Goal: Information Seeking & Learning: Find contact information

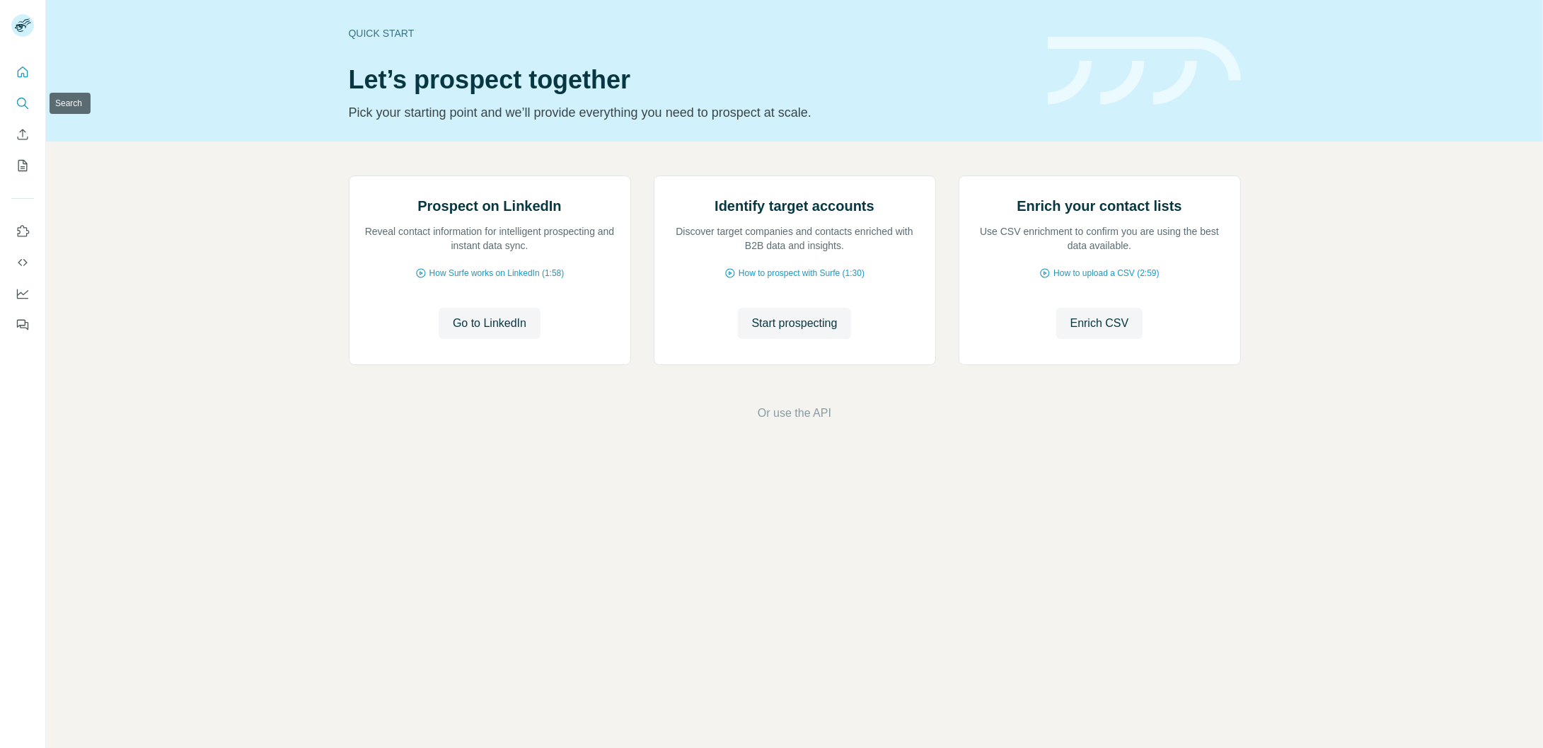
click at [30, 105] on button "Search" at bounding box center [22, 103] width 23 height 25
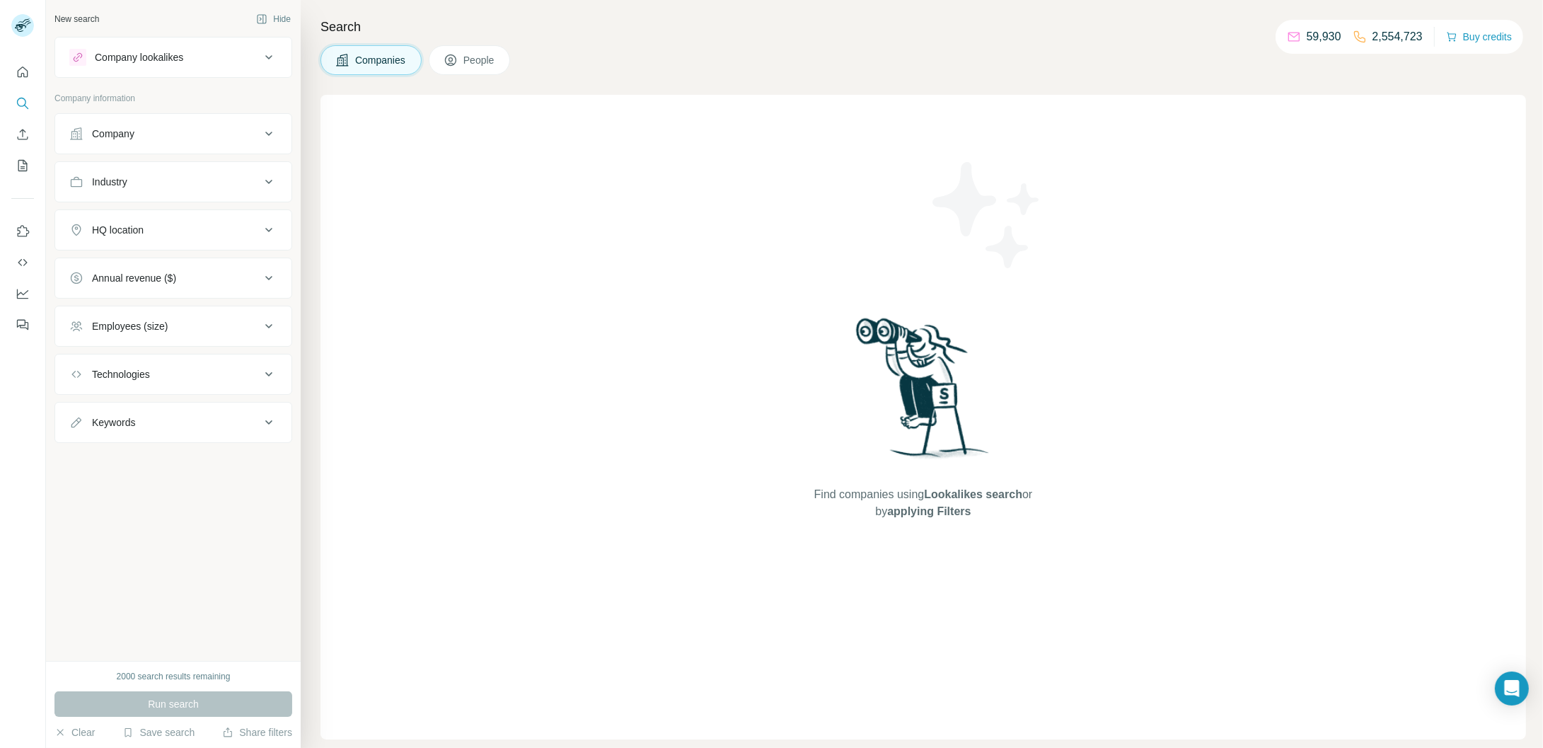
click at [262, 133] on icon at bounding box center [268, 133] width 17 height 17
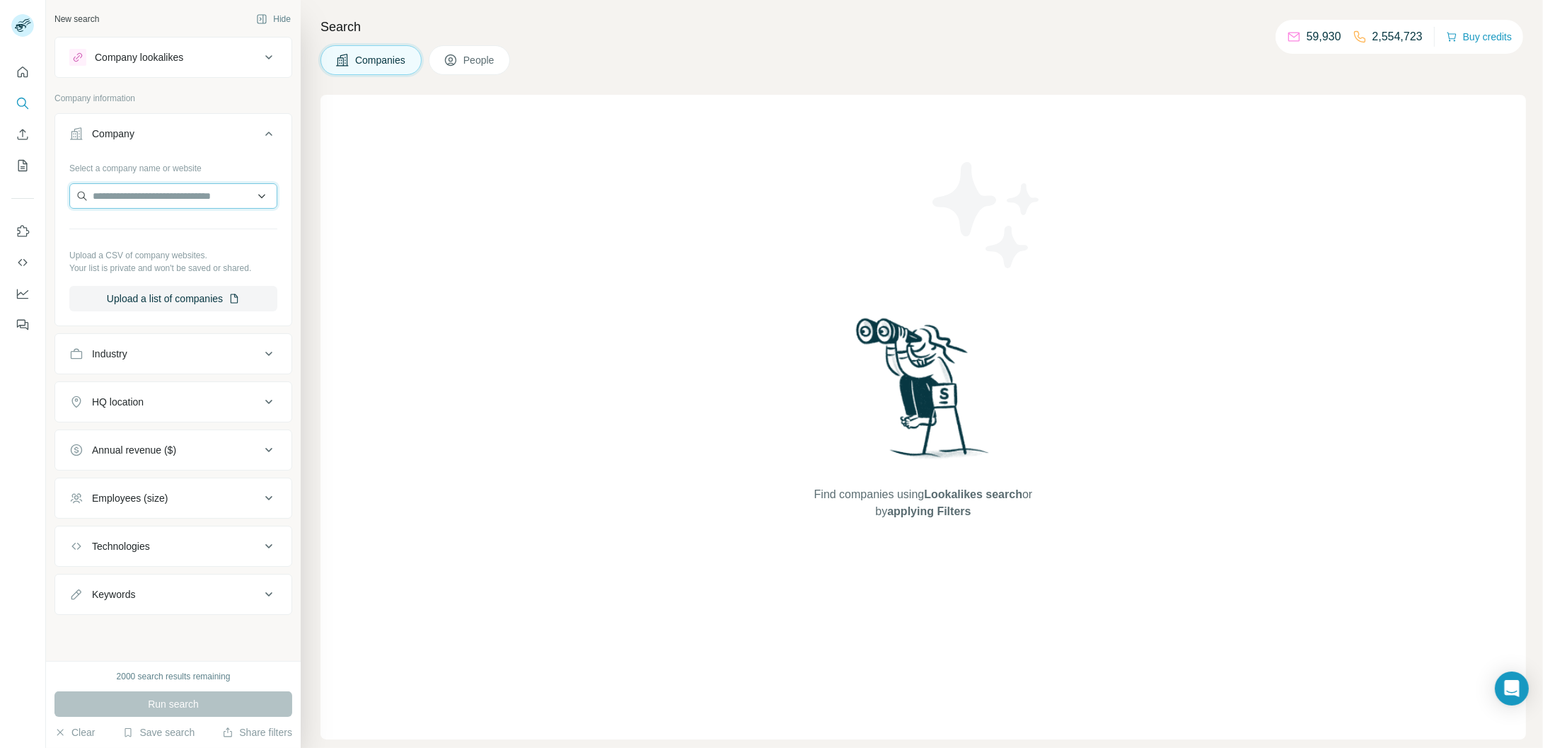
click at [171, 197] on input "text" at bounding box center [173, 195] width 208 height 25
paste input "**********"
type input "**********"
click at [201, 233] on p "La Distillerie de [GEOGRAPHIC_DATA]" at bounding box center [186, 235] width 157 height 28
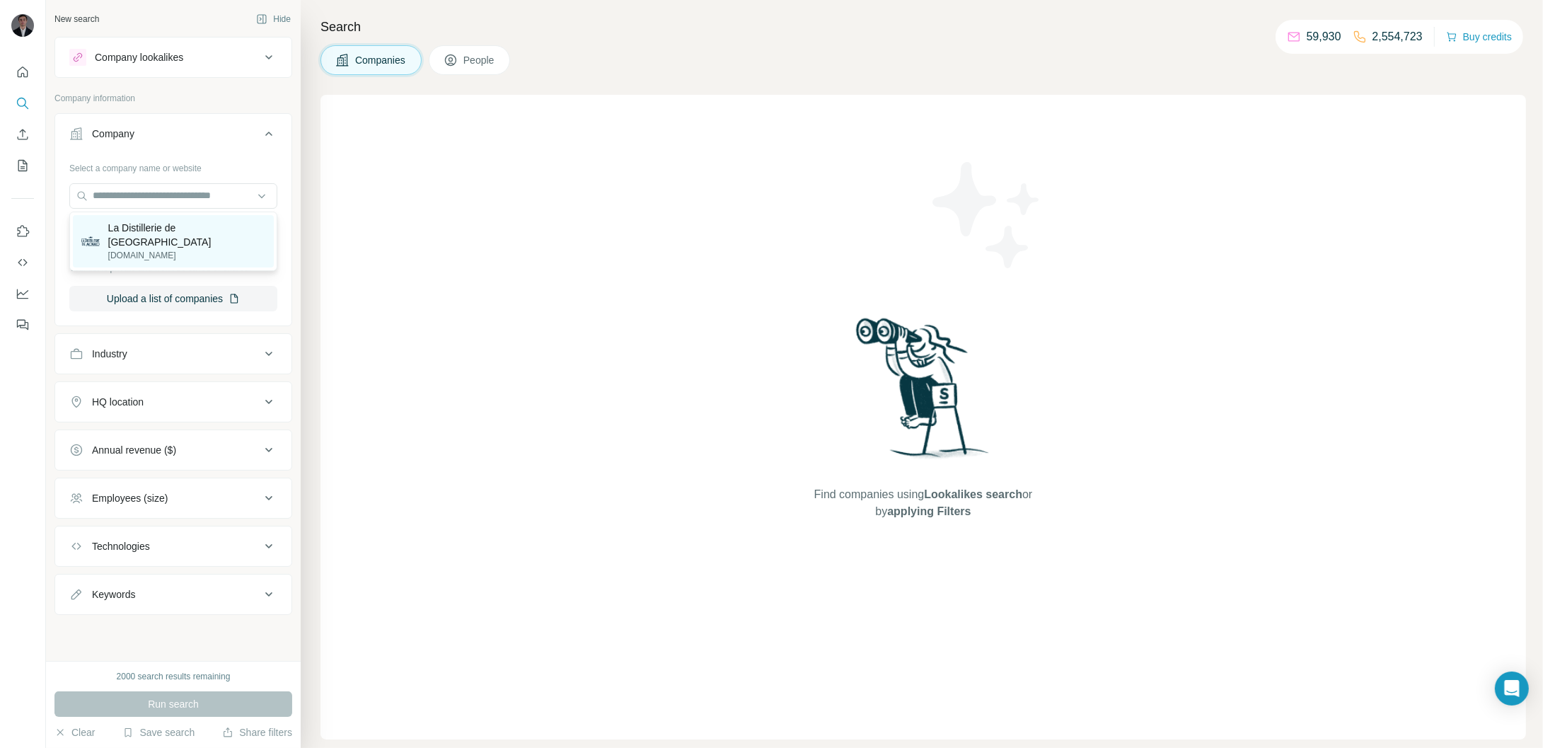
scroll to position [0, 0]
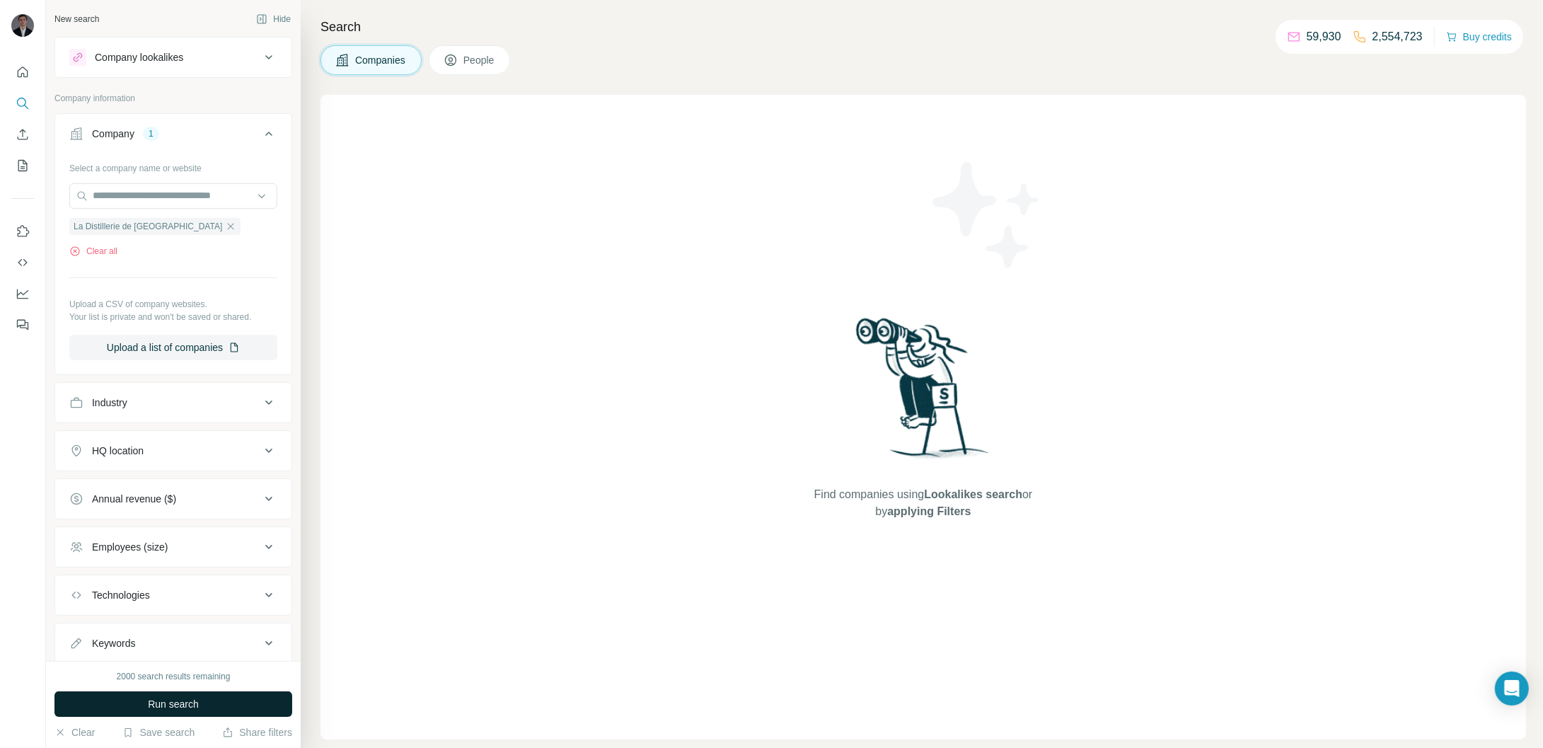
click at [173, 700] on span "Run search" at bounding box center [173, 704] width 51 height 14
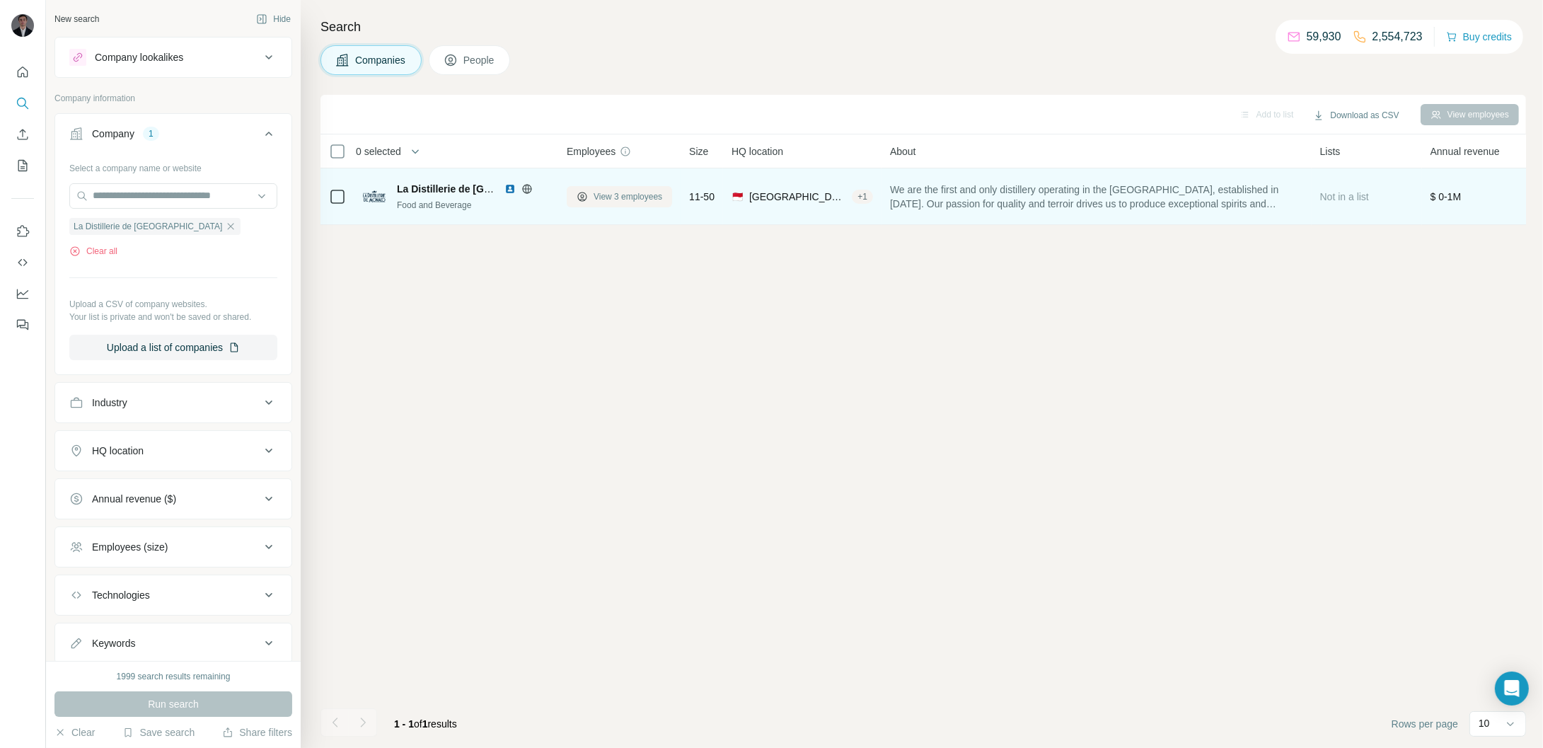
click at [617, 197] on span "View 3 employees" at bounding box center [628, 196] width 69 height 13
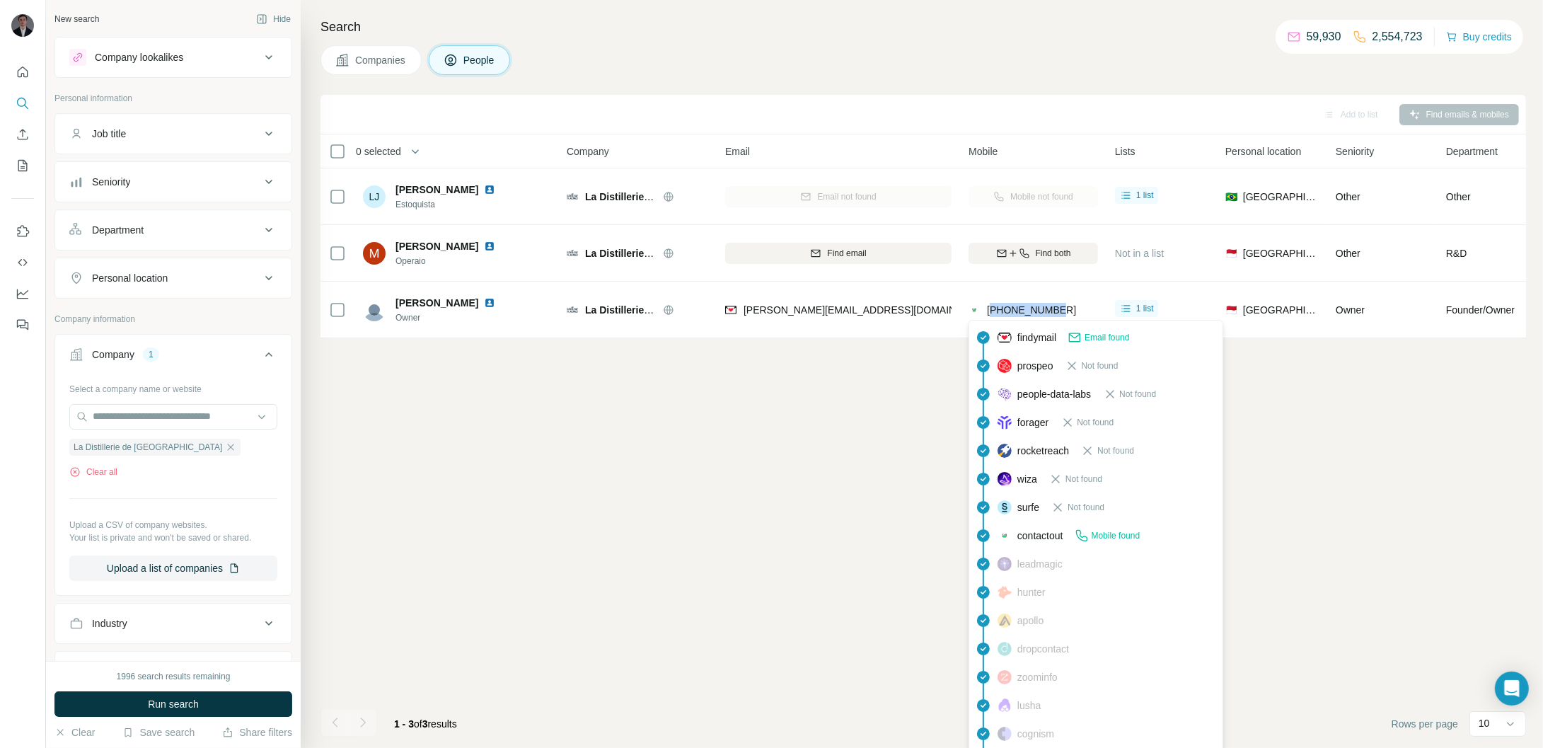
drag, startPoint x: 1072, startPoint y: 306, endPoint x: 1046, endPoint y: 444, distance: 140.4
click at [994, 308] on div "[PHONE_NUMBER]" at bounding box center [1033, 309] width 129 height 39
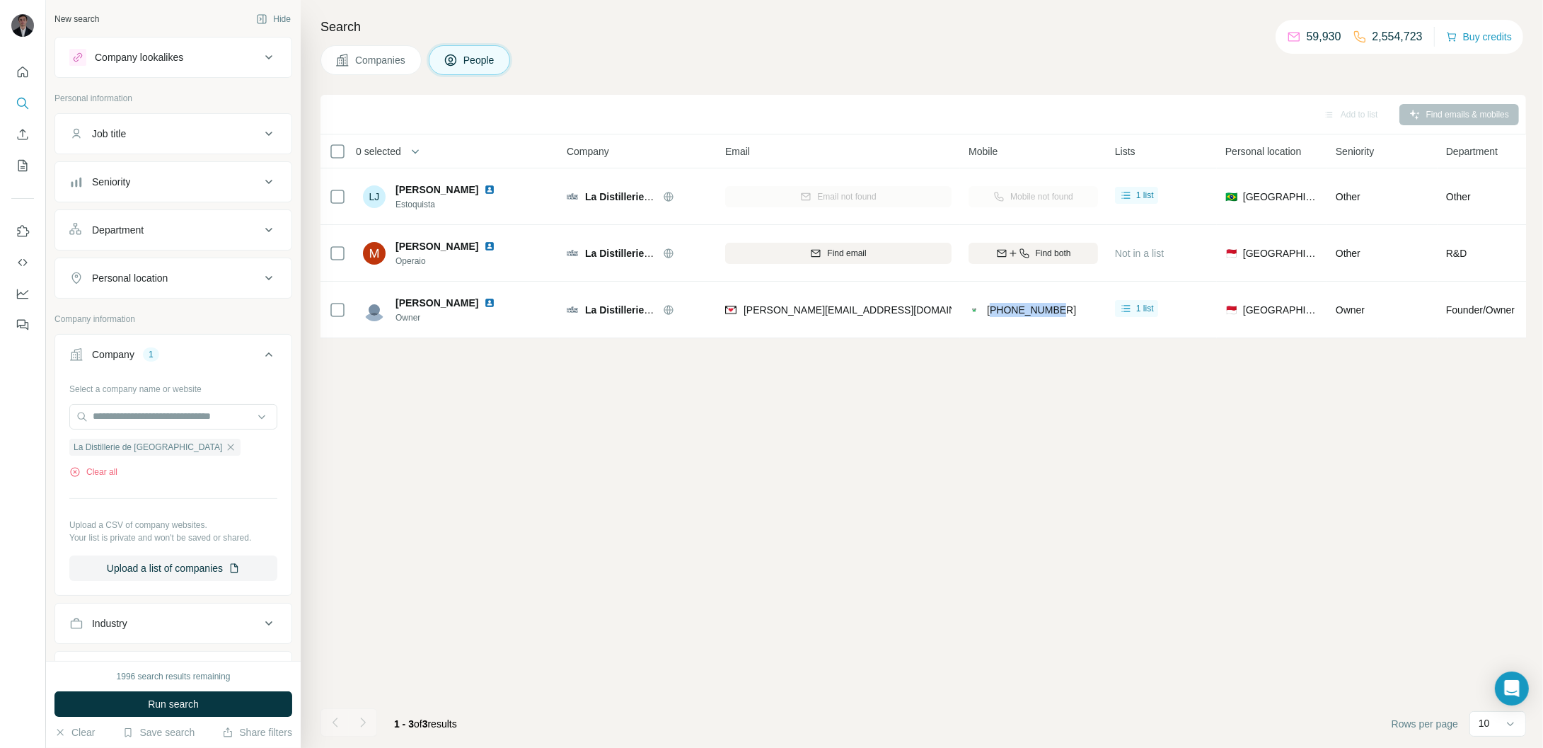
copy span "37793257760"
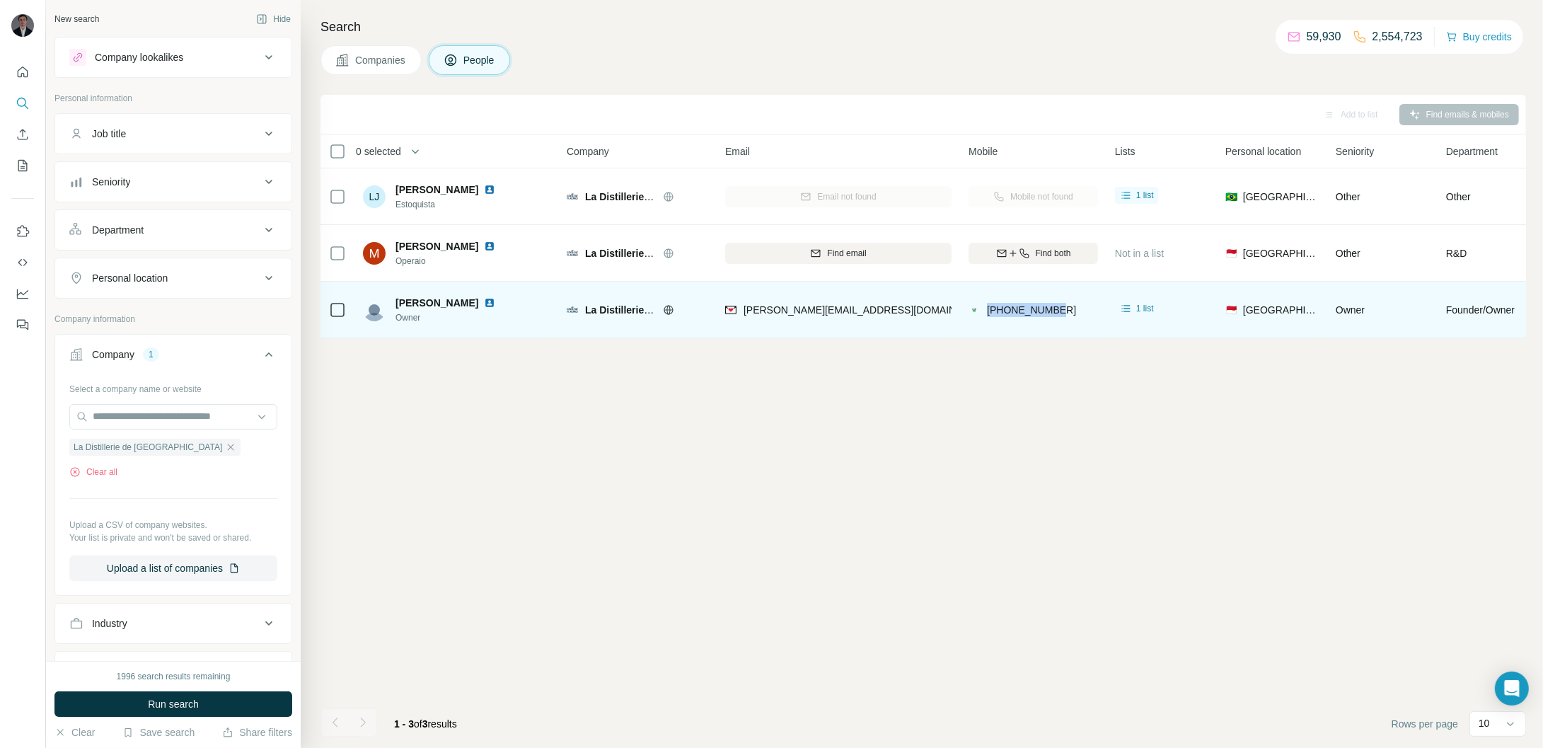
drag, startPoint x: 988, startPoint y: 308, endPoint x: 1066, endPoint y: 307, distance: 78.5
click at [1066, 307] on div "[PHONE_NUMBER]" at bounding box center [1033, 309] width 129 height 39
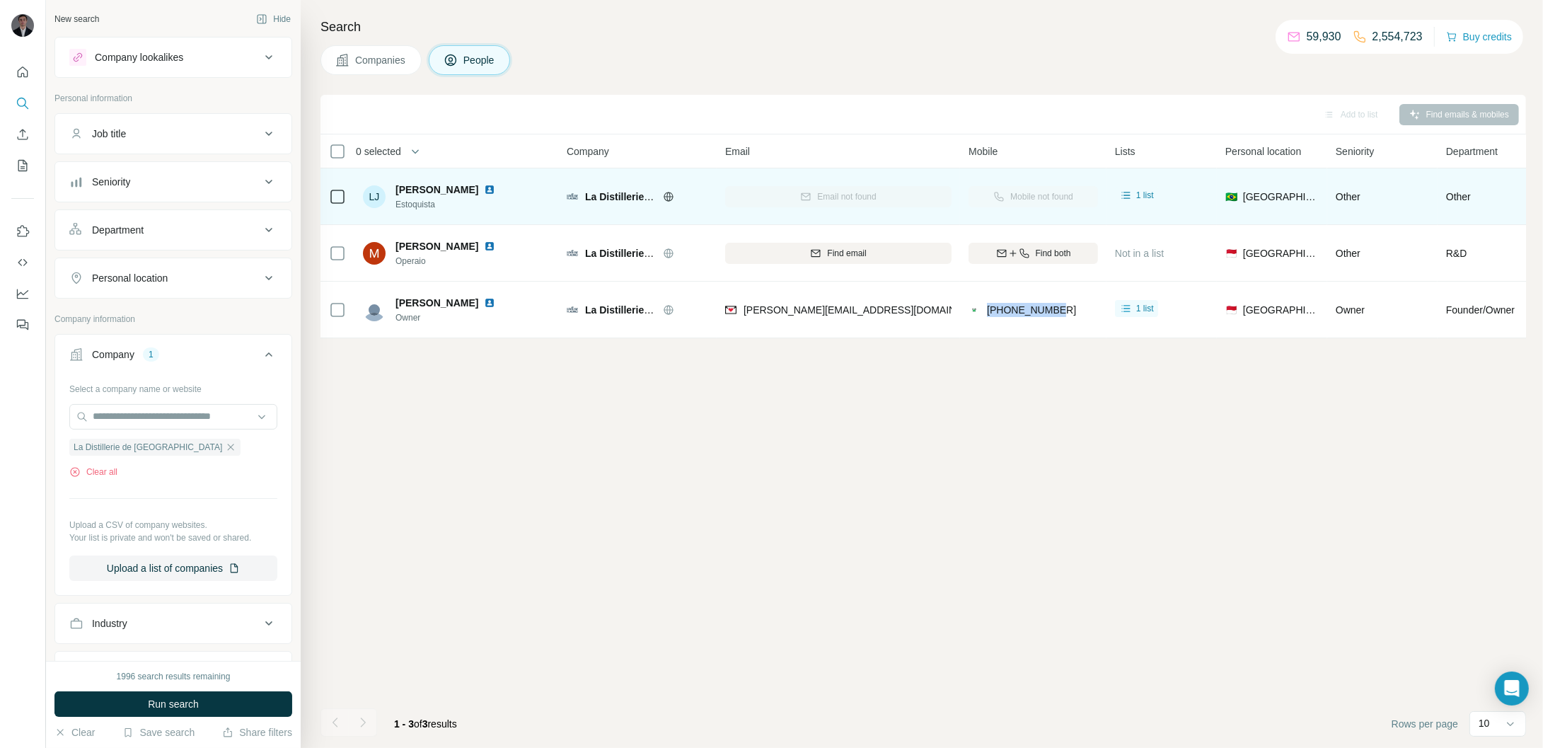
copy span "[PHONE_NUMBER]"
drag, startPoint x: 446, startPoint y: 200, endPoint x: 394, endPoint y: 207, distance: 52.2
click at [394, 207] on div "[PERSON_NAME] [PERSON_NAME] Estoquista" at bounding box center [437, 197] width 149 height 28
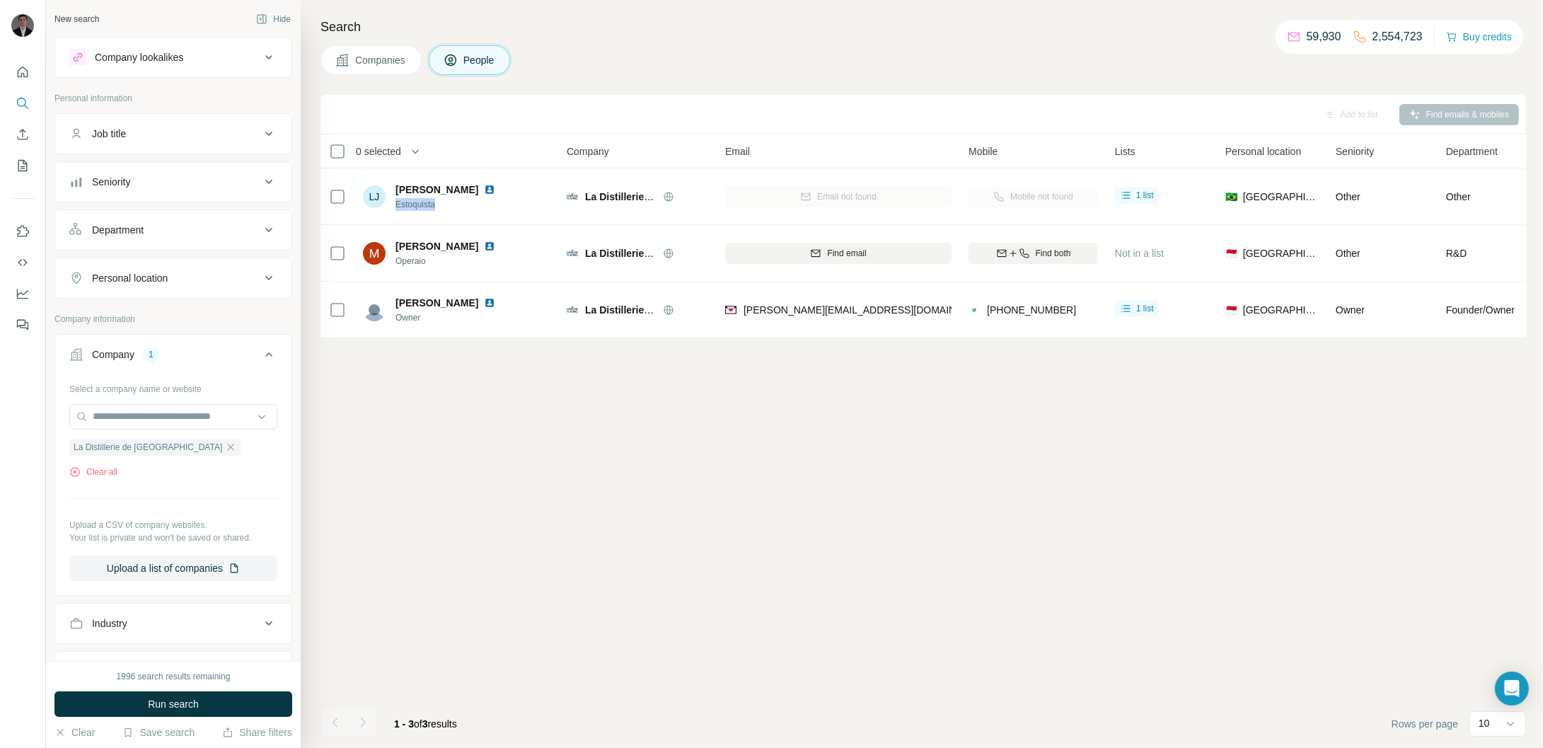
copy span "Estoquista"
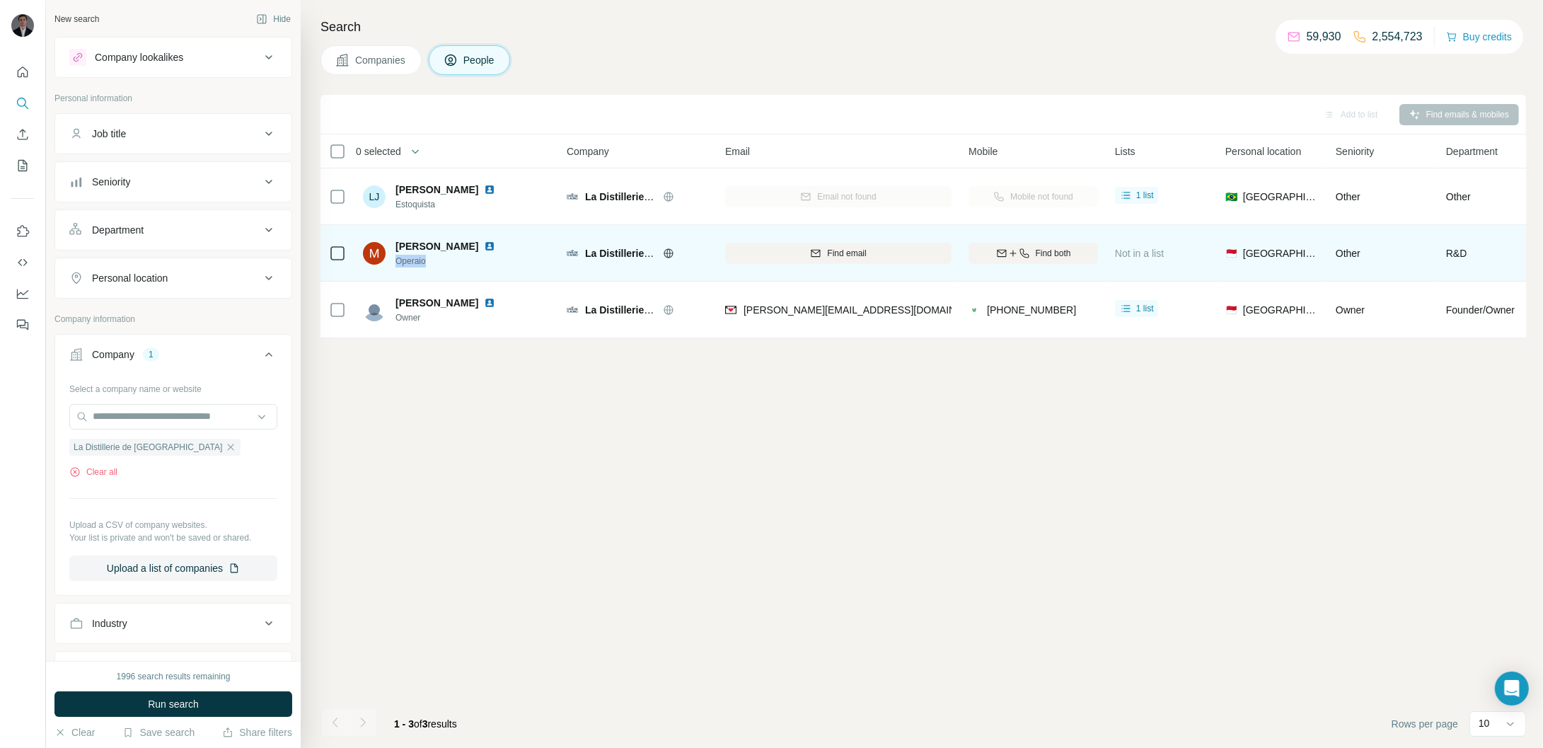
drag, startPoint x: 431, startPoint y: 265, endPoint x: 391, endPoint y: 266, distance: 39.6
click at [391, 266] on div "[PERSON_NAME] Operaio" at bounding box center [437, 253] width 149 height 28
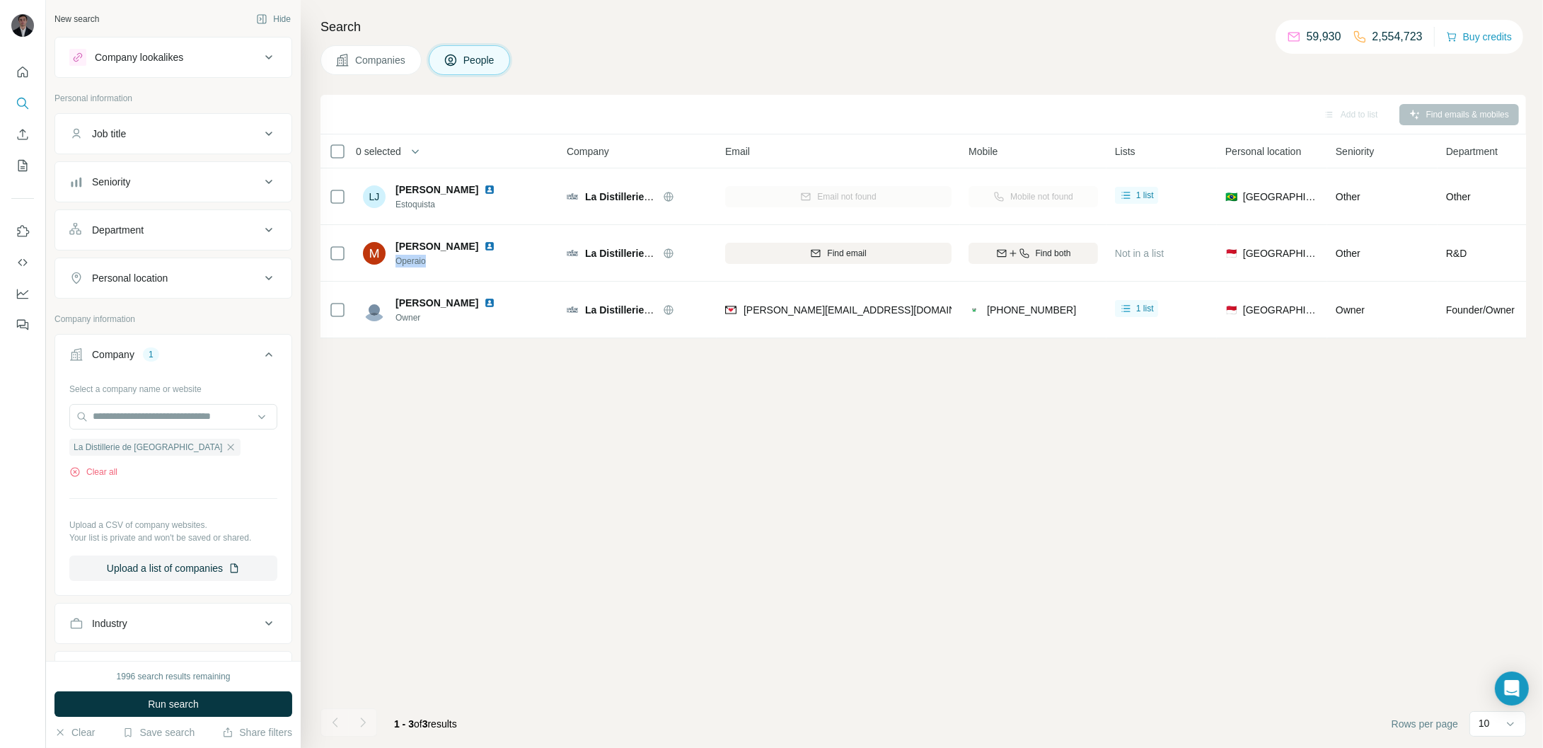
copy span "Operaio"
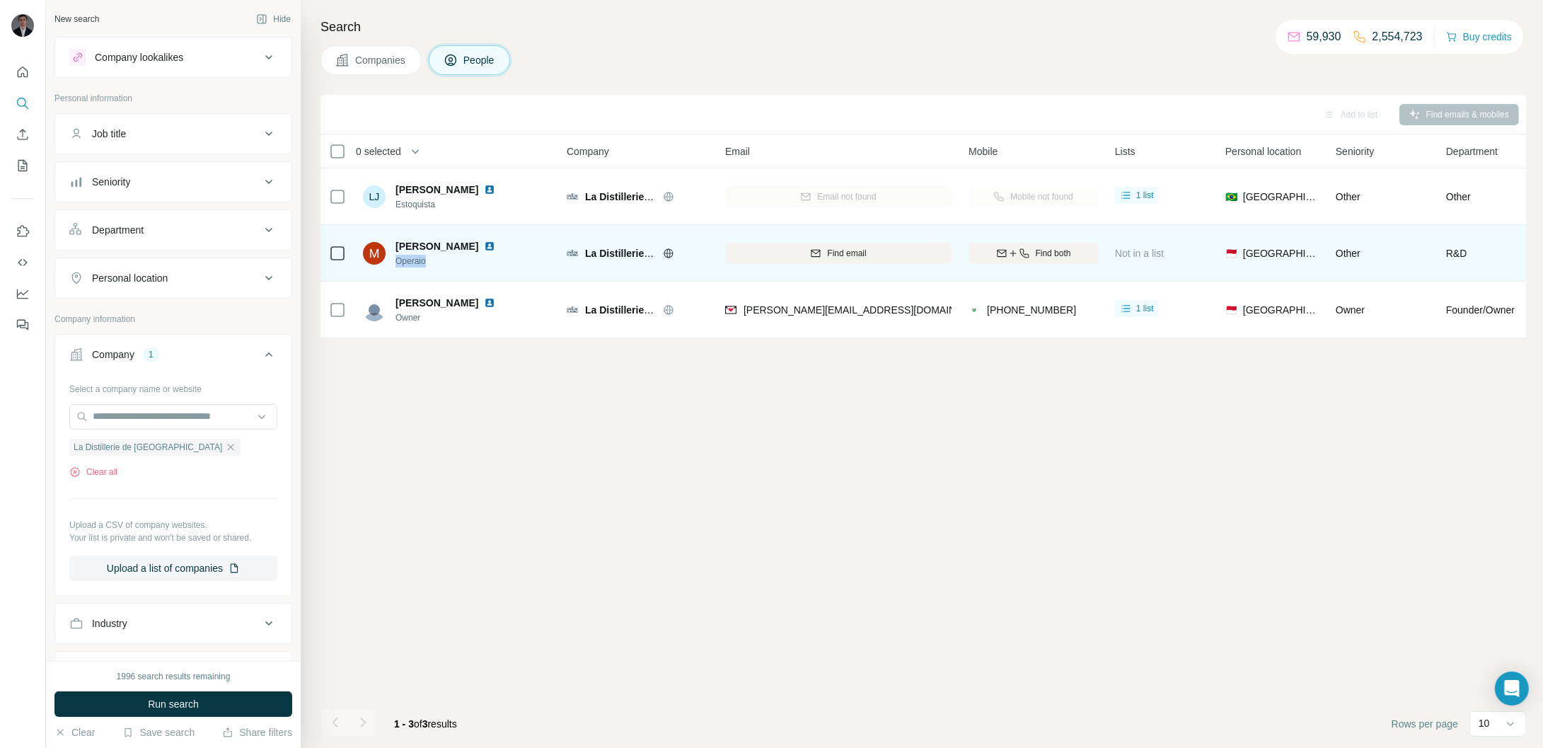
click at [484, 245] on img at bounding box center [489, 246] width 11 height 11
click at [1013, 253] on icon "button" at bounding box center [1013, 253] width 6 height 1
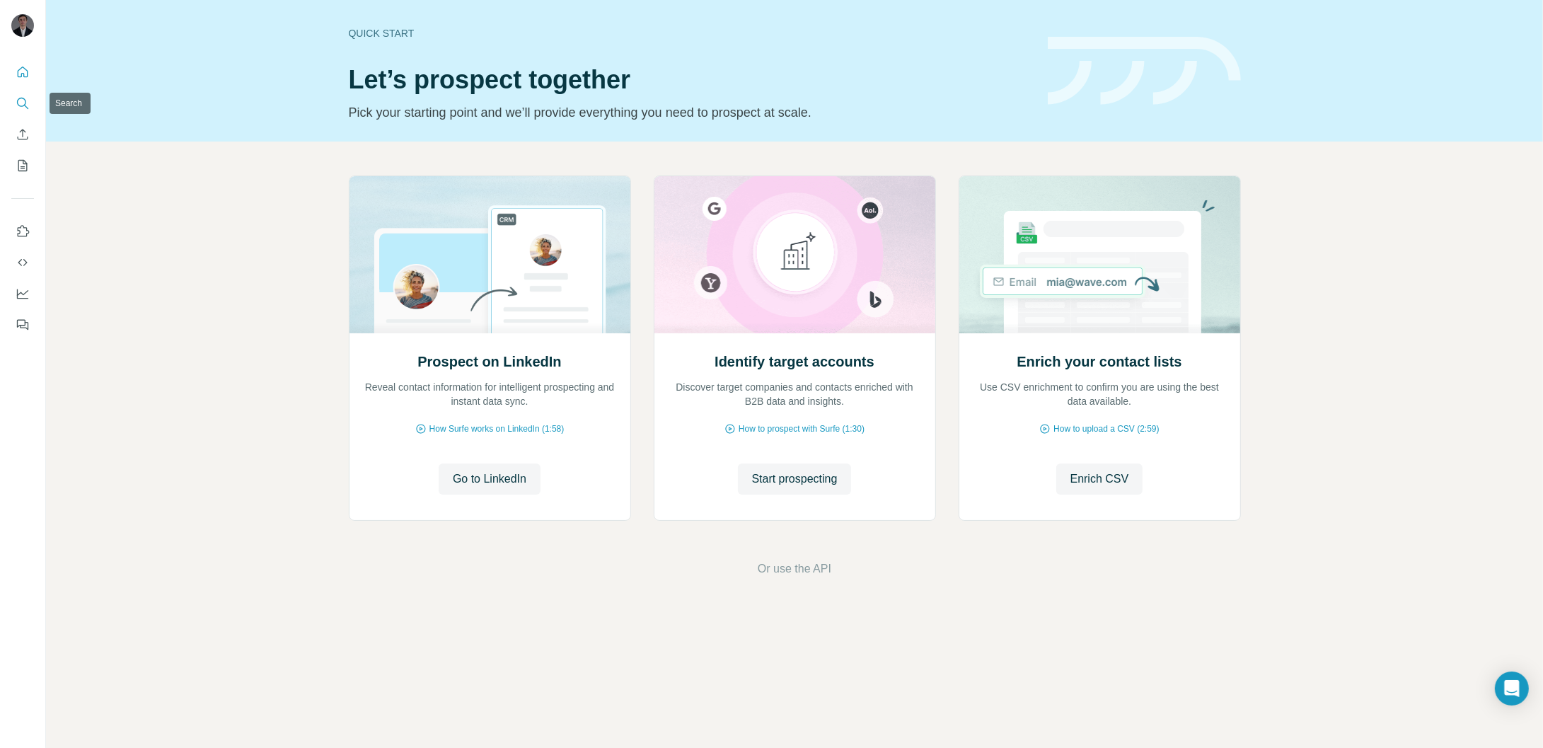
click at [18, 111] on button "Search" at bounding box center [22, 103] width 23 height 25
click at [20, 105] on icon "Search" at bounding box center [23, 103] width 14 height 14
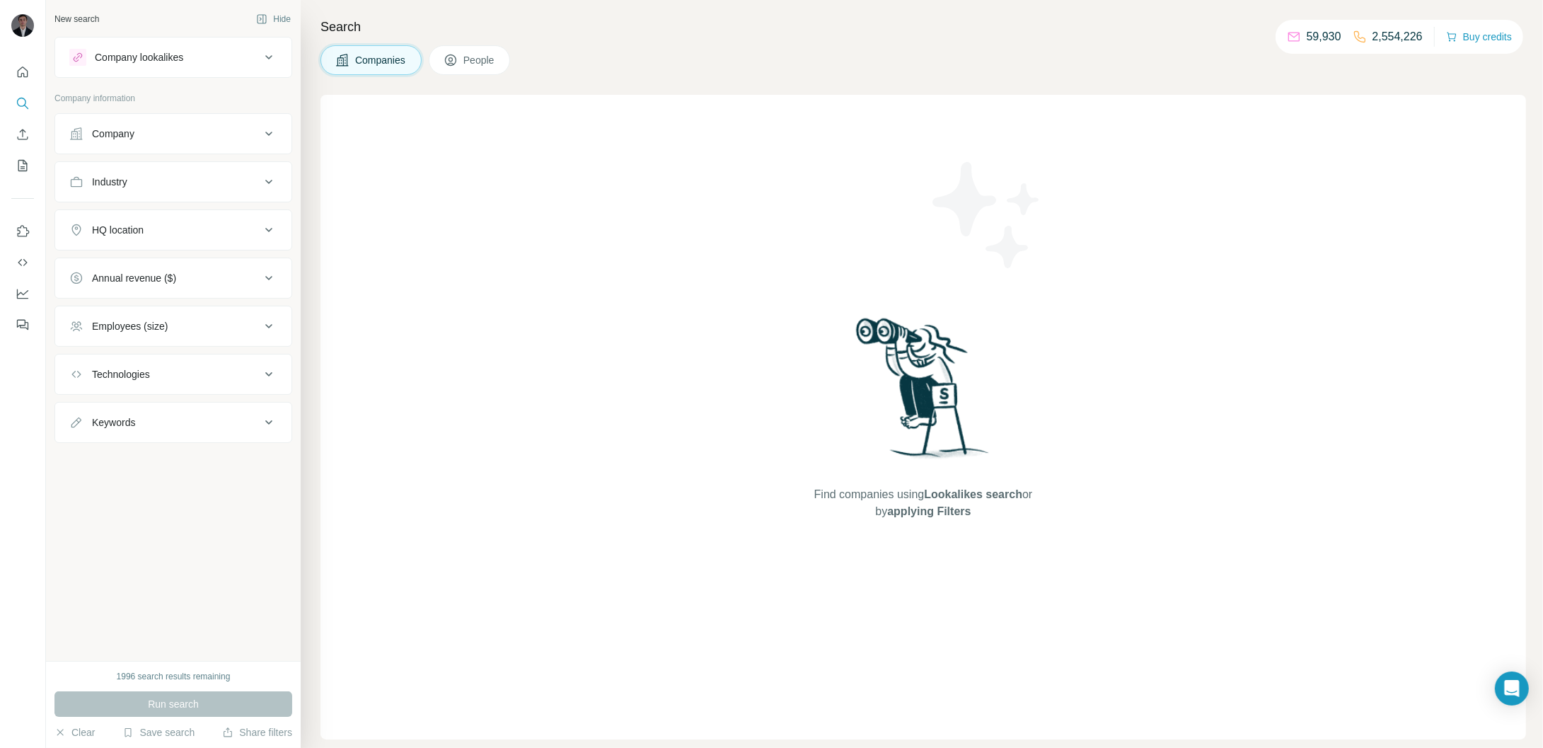
click at [226, 134] on div "Company" at bounding box center [164, 134] width 191 height 14
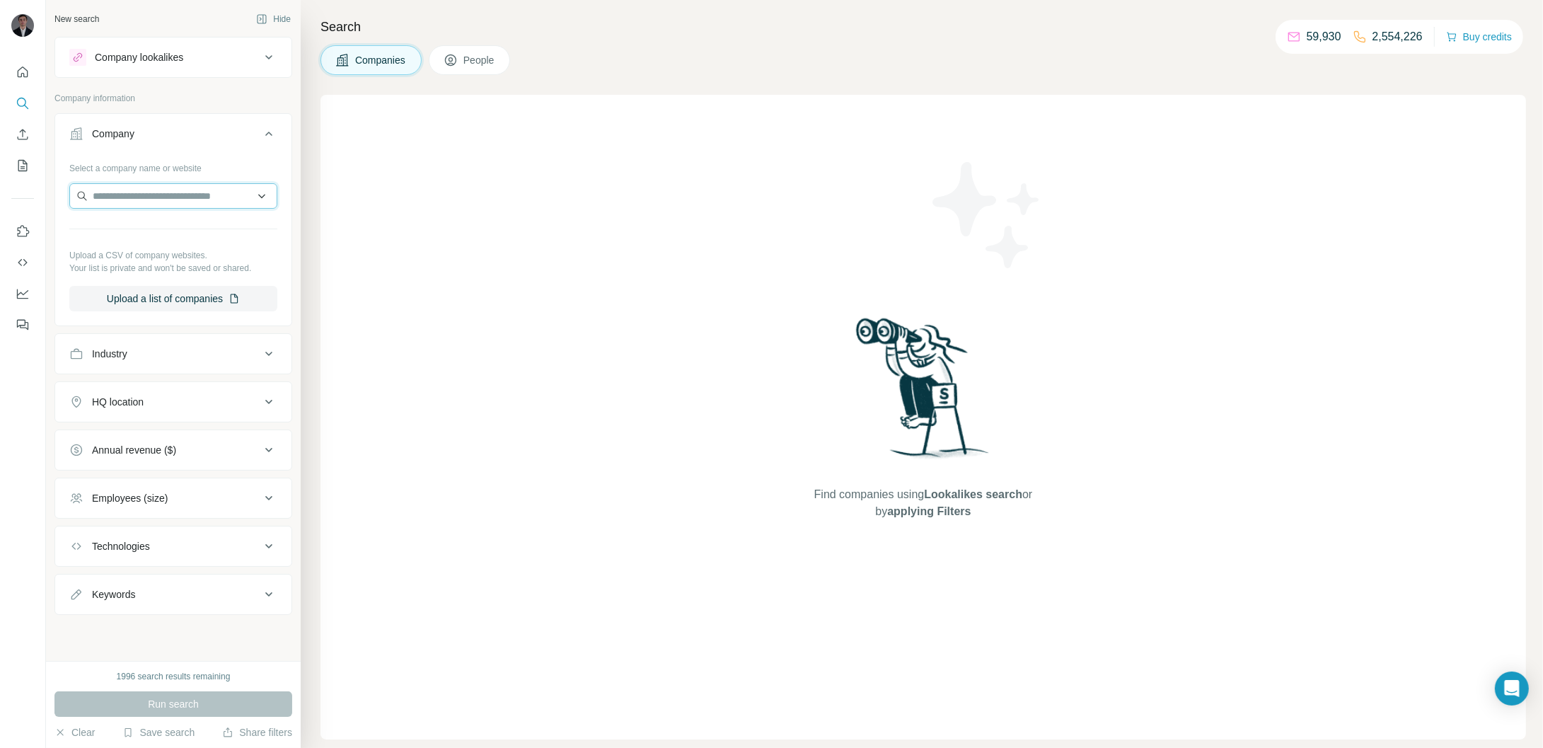
click at [154, 200] on input "text" at bounding box center [173, 195] width 208 height 25
paste input "**********"
type input "**********"
click at [190, 231] on div "Paris Perfect [DOMAIN_NAME]" at bounding box center [173, 234] width 201 height 38
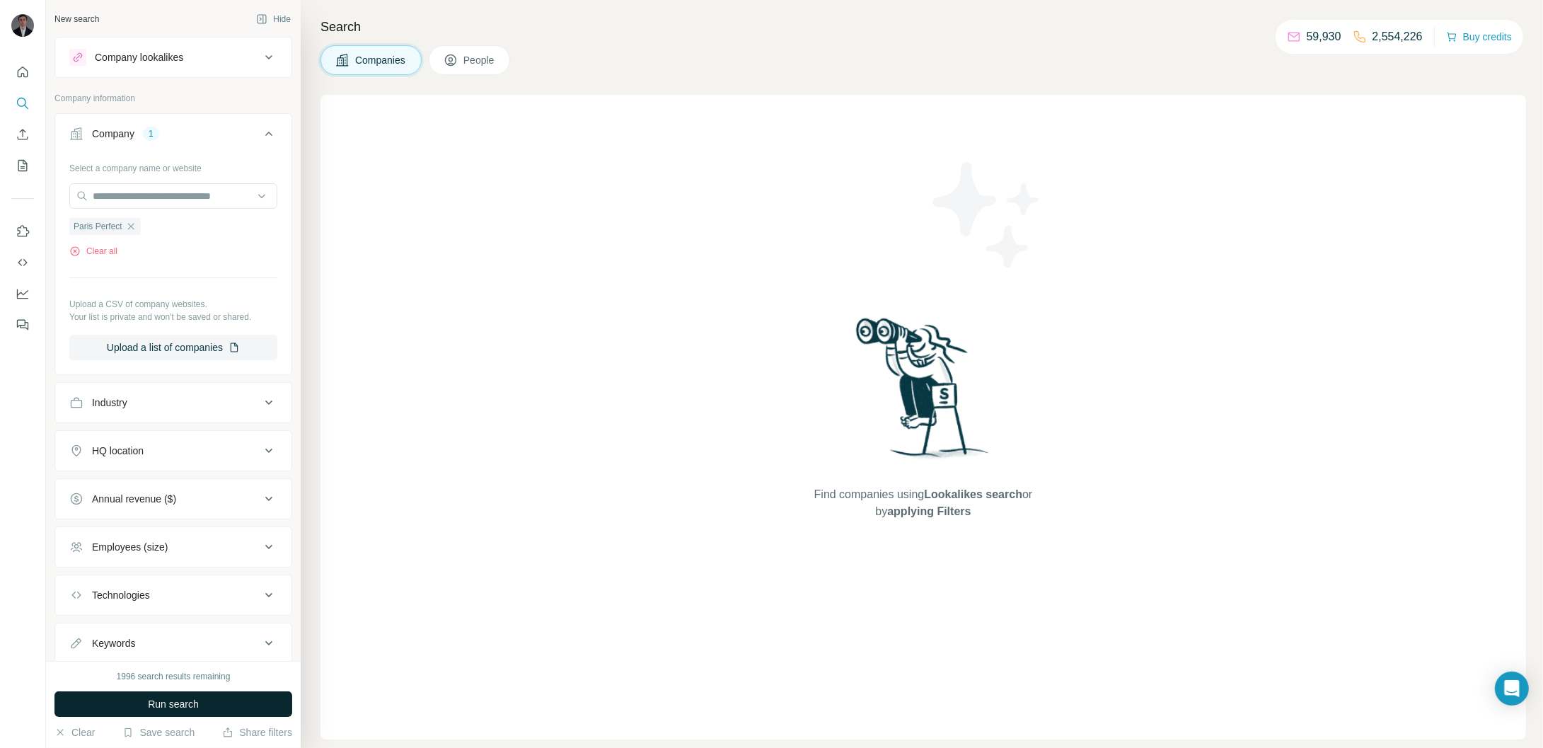
click at [204, 702] on button "Run search" at bounding box center [173, 703] width 238 height 25
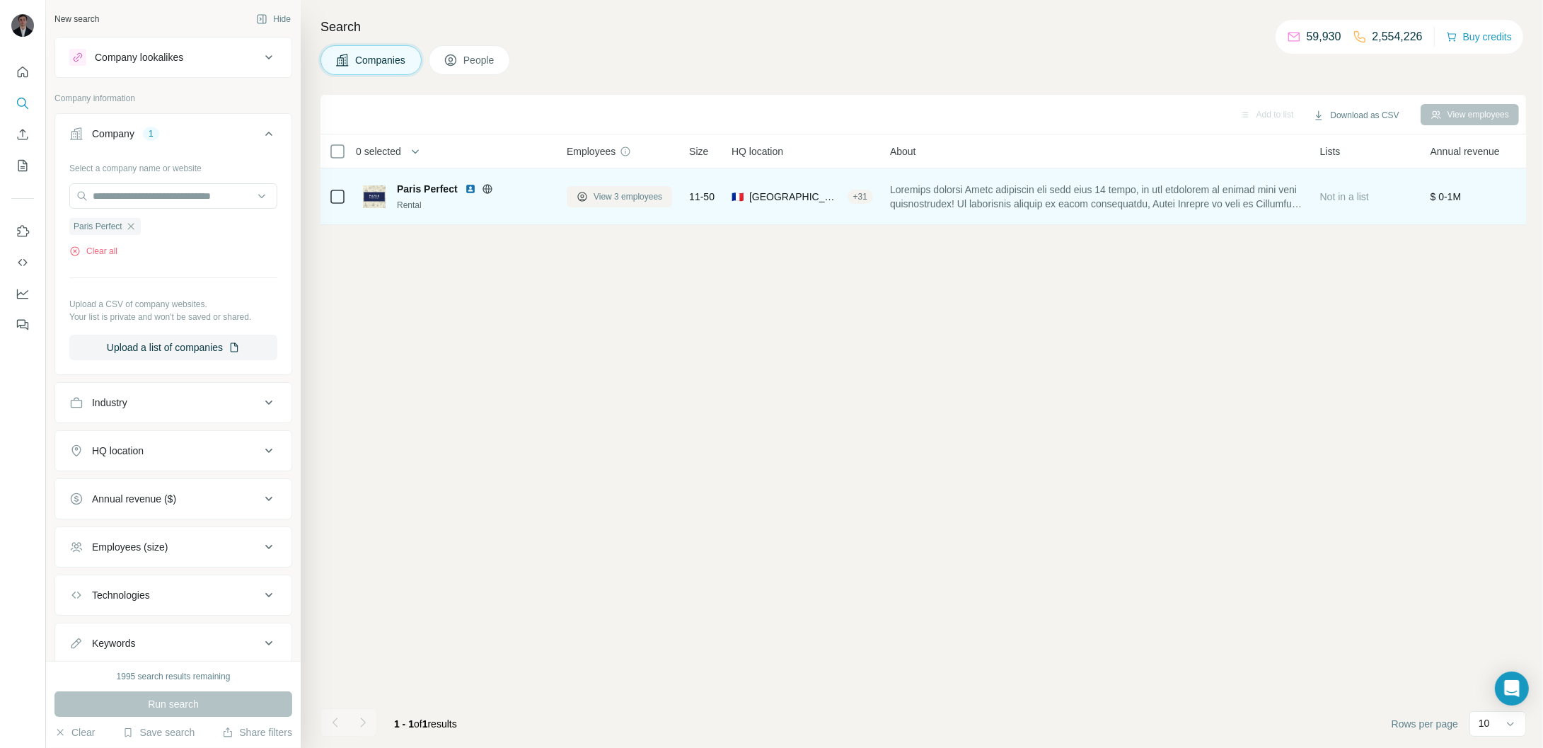
click at [640, 197] on span "View 3 employees" at bounding box center [628, 196] width 69 height 13
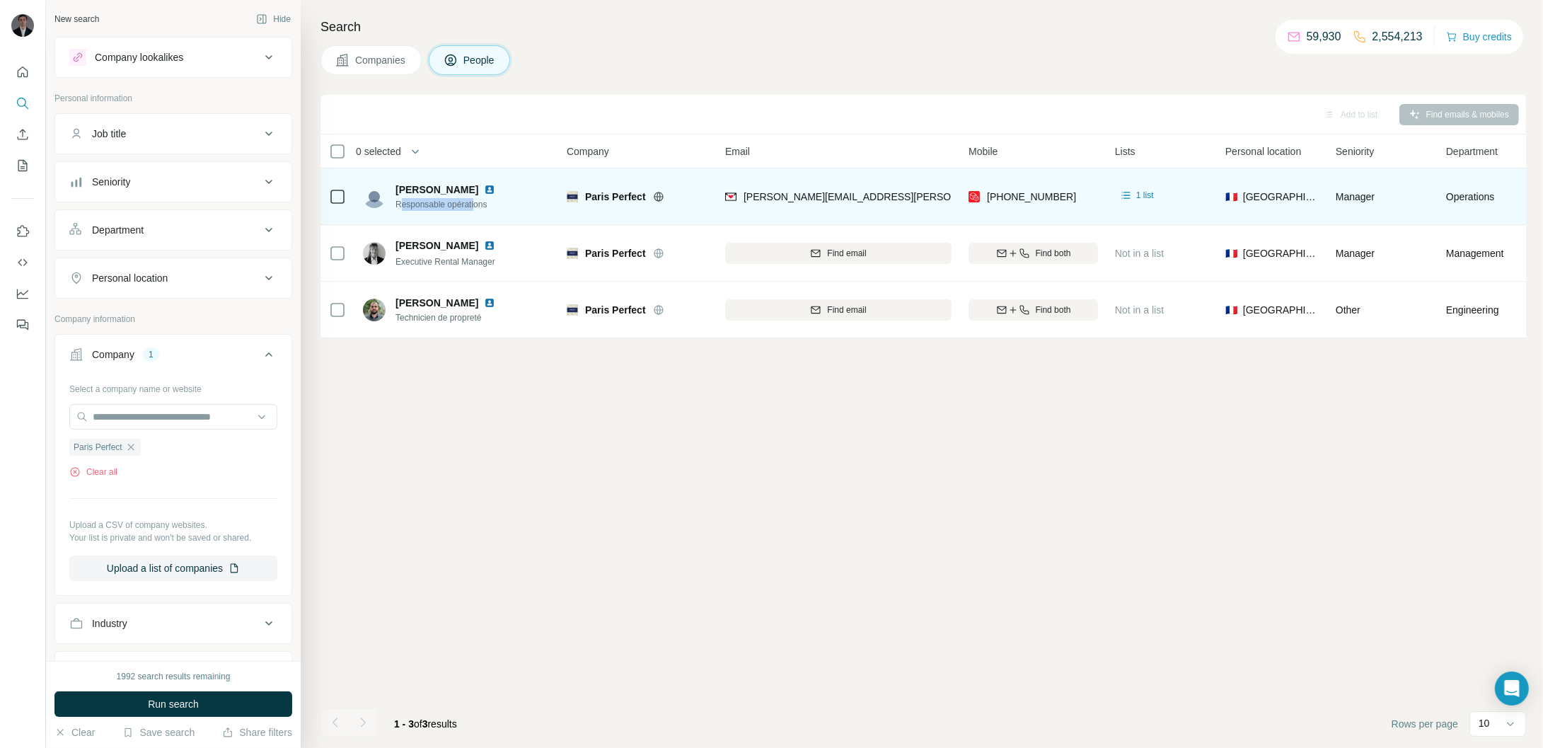
drag, startPoint x: 403, startPoint y: 197, endPoint x: 480, endPoint y: 202, distance: 77.3
click at [480, 202] on span "Responsable opérations" at bounding box center [454, 204] width 117 height 13
